Goal: Task Accomplishment & Management: Use online tool/utility

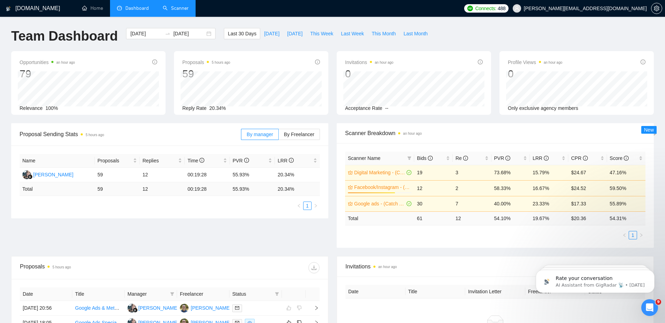
click at [180, 6] on link "Scanner" at bounding box center [176, 8] width 26 height 6
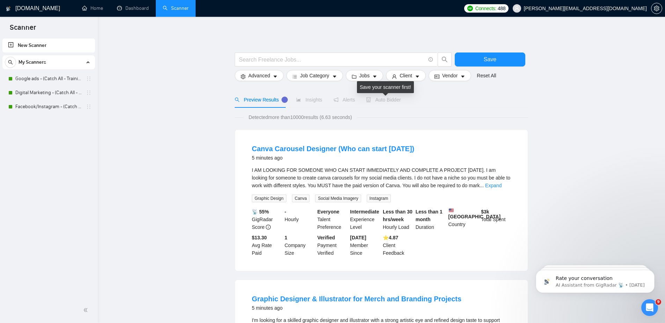
click at [389, 98] on span "Auto Bidder" at bounding box center [383, 100] width 35 height 6
click at [37, 77] on link "Google ads - (Catch All - Training) - $75" at bounding box center [48, 79] width 66 height 14
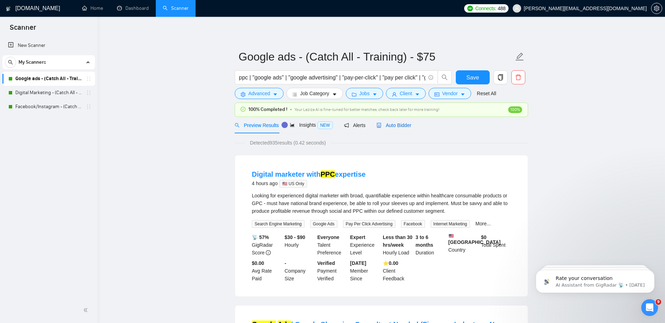
click at [407, 123] on span "Auto Bidder" at bounding box center [394, 125] width 35 height 6
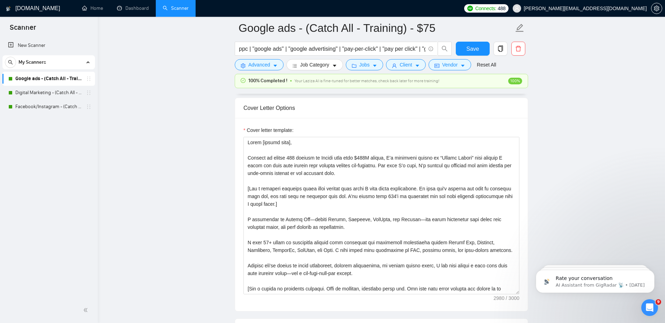
scroll to position [891, 0]
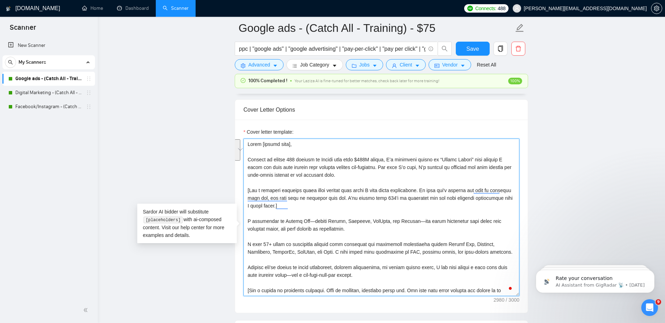
drag, startPoint x: 372, startPoint y: 187, endPoint x: 244, endPoint y: 168, distance: 130.0
click at [244, 168] on div "Cover Letter Options Cover letter template:" at bounding box center [382, 206] width 294 height 214
click at [375, 188] on textarea "Cover letter template:" at bounding box center [382, 216] width 276 height 157
drag, startPoint x: 375, startPoint y: 188, endPoint x: 248, endPoint y: 174, distance: 127.4
click at [248, 174] on textarea "Cover letter template:" at bounding box center [382, 216] width 276 height 157
